Goal: Check status

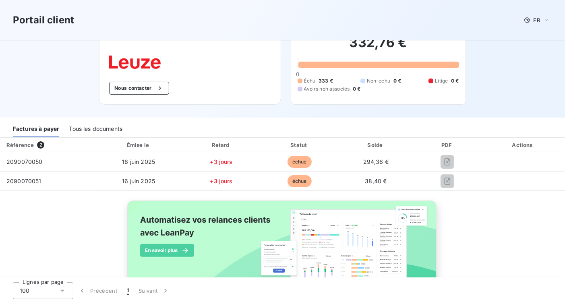
scroll to position [48, 0]
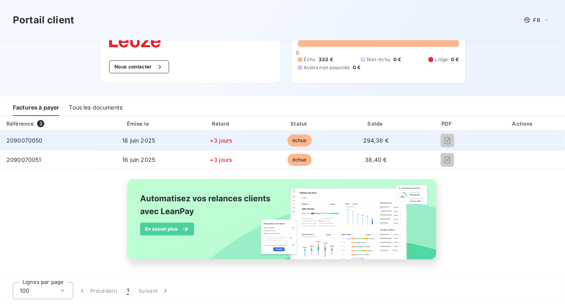
click at [374, 144] on td "294,36 €" at bounding box center [375, 140] width 75 height 19
click at [35, 136] on td "2090070050" at bounding box center [47, 140] width 95 height 19
click at [303, 142] on span "échue" at bounding box center [299, 140] width 24 height 12
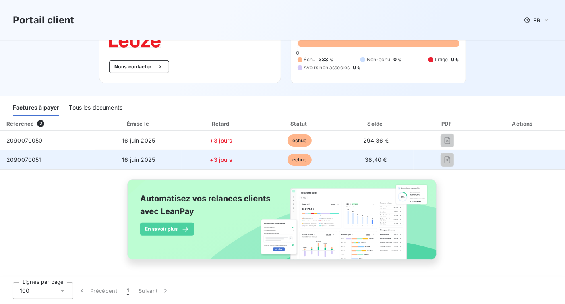
click at [403, 164] on td "38,40 €" at bounding box center [375, 159] width 75 height 19
click at [448, 164] on div at bounding box center [447, 159] width 55 height 13
